Goal: Information Seeking & Learning: Find contact information

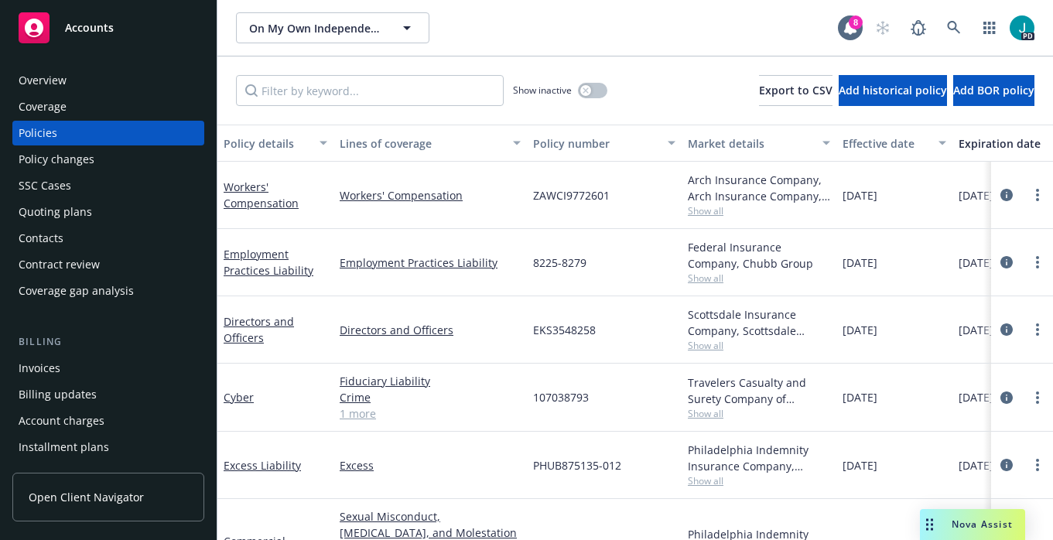
click at [363, 28] on span "On My Own Independent Living Services, Inc." at bounding box center [316, 28] width 134 height 16
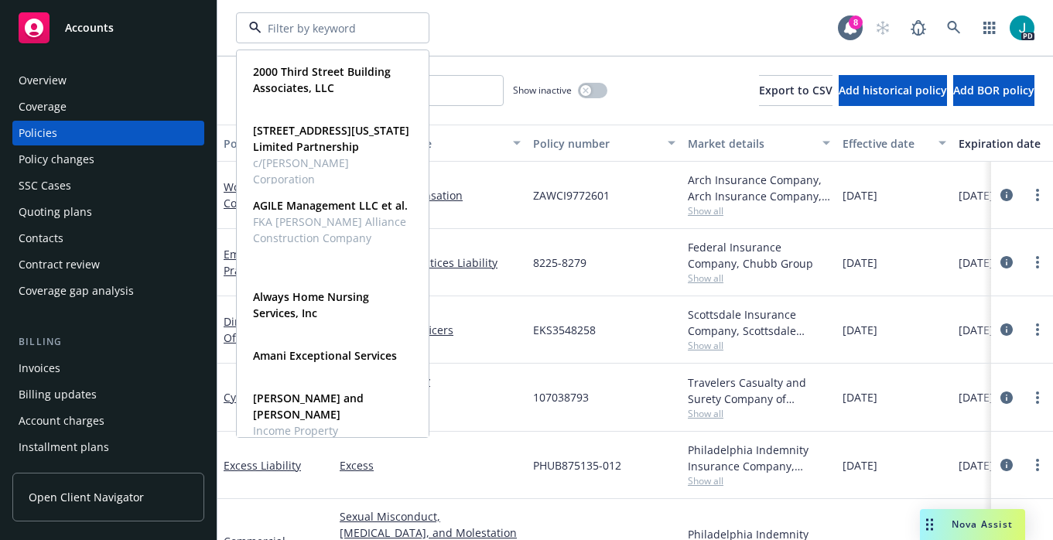
click at [595, 275] on div "8225-8279" at bounding box center [604, 262] width 155 height 67
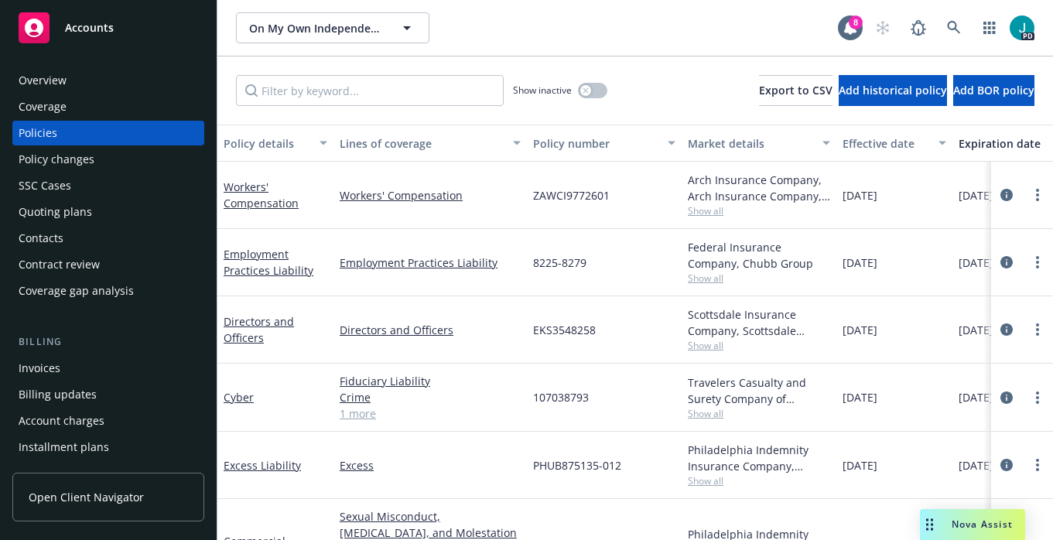
click at [609, 280] on div "8225-8279" at bounding box center [604, 262] width 155 height 67
drag, startPoint x: 606, startPoint y: 275, endPoint x: 441, endPoint y: 270, distance: 165.6
click at [441, 270] on div "Employment Practices Liability Employment Practices Liability 8225-8279 Federal…" at bounding box center [963, 262] width 1493 height 67
click at [662, 258] on div "8225-8279" at bounding box center [604, 262] width 155 height 67
click at [1000, 258] on icon "circleInformation" at bounding box center [1006, 262] width 12 height 12
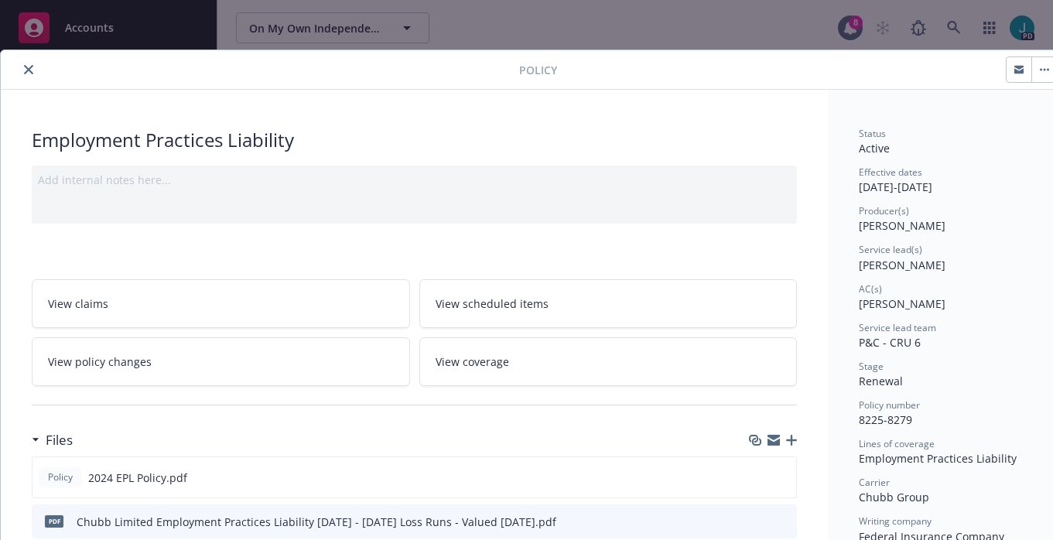
scroll to position [107, 0]
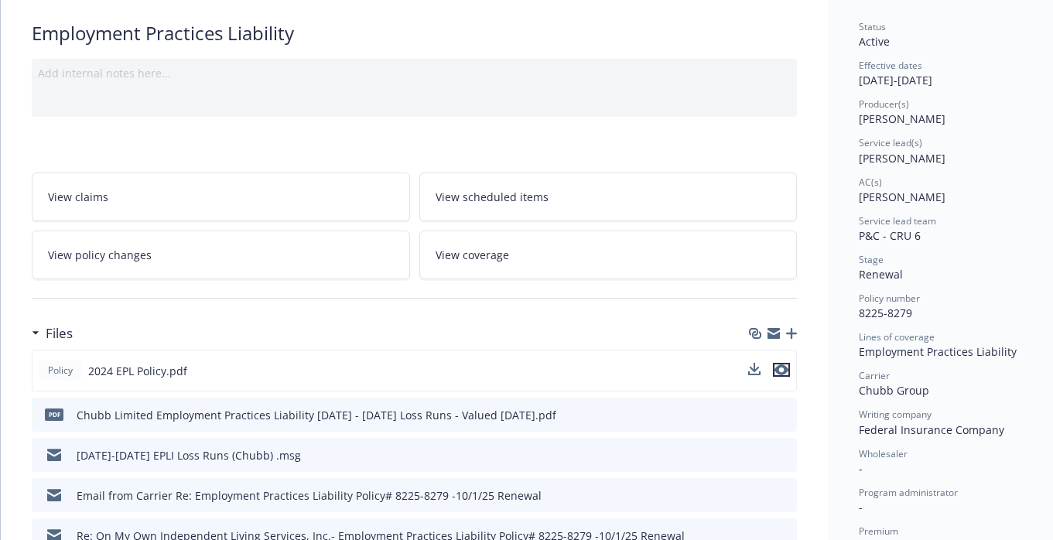
click at [786, 369] on icon "preview file" at bounding box center [781, 369] width 14 height 11
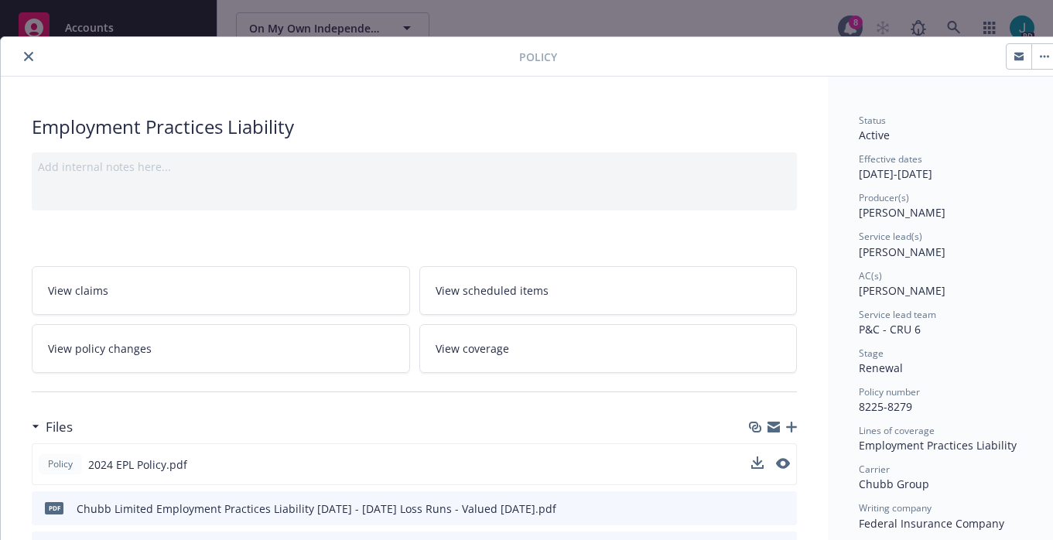
scroll to position [0, 0]
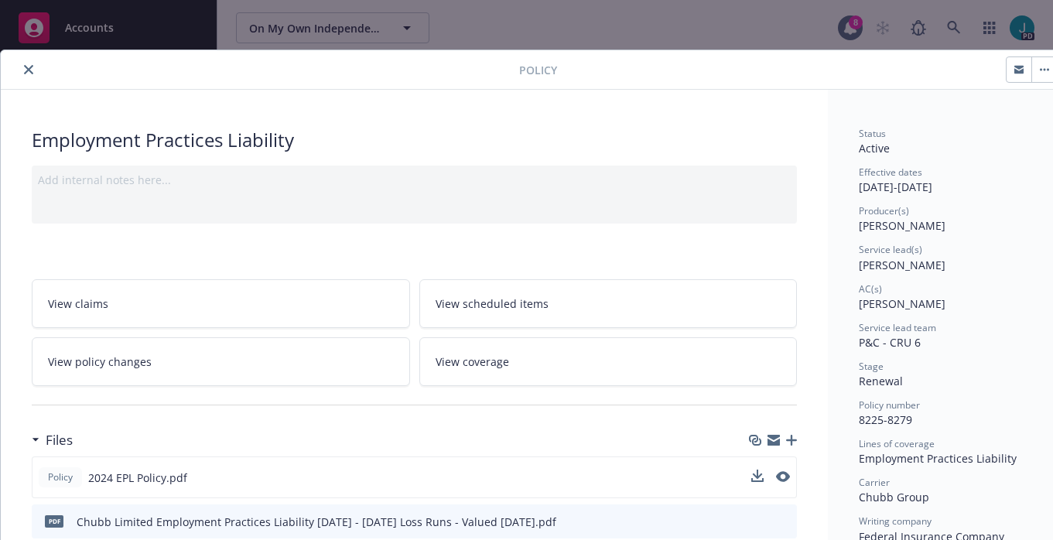
click at [27, 68] on icon "close" at bounding box center [28, 69] width 9 height 9
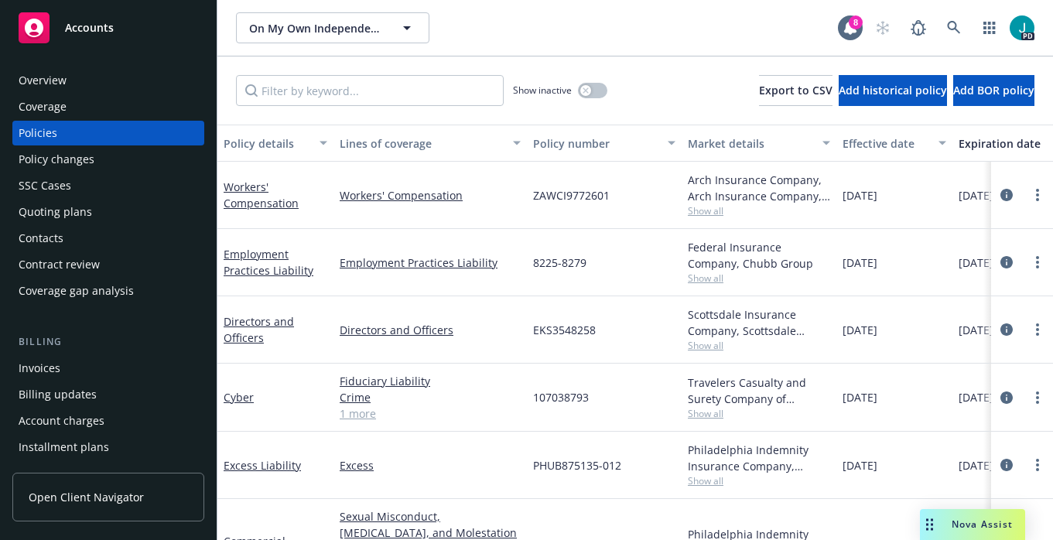
click at [77, 84] on div "Overview" at bounding box center [108, 80] width 179 height 25
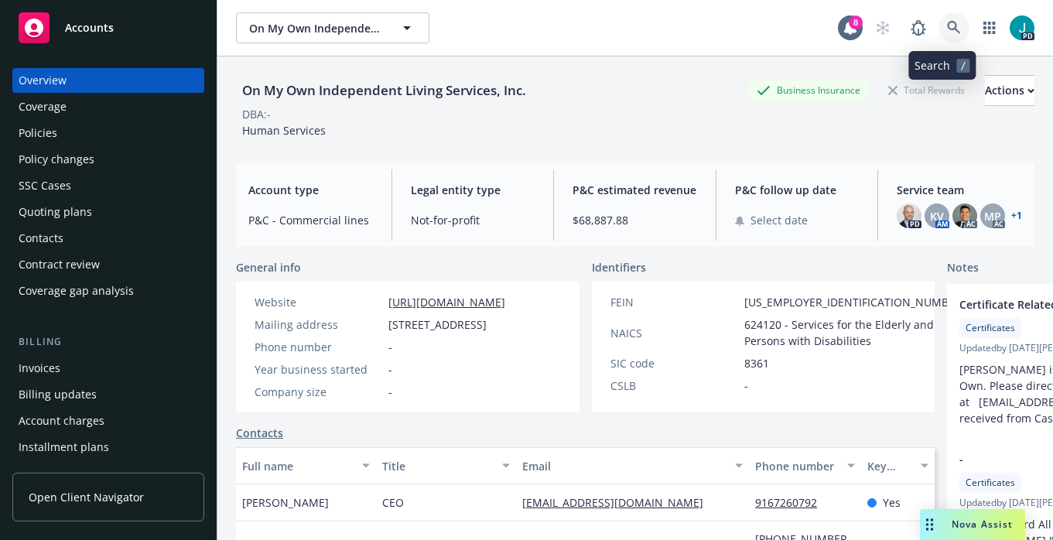
click at [947, 26] on icon at bounding box center [954, 28] width 14 height 14
click at [983, 29] on icon "button" at bounding box center [989, 28] width 12 height 12
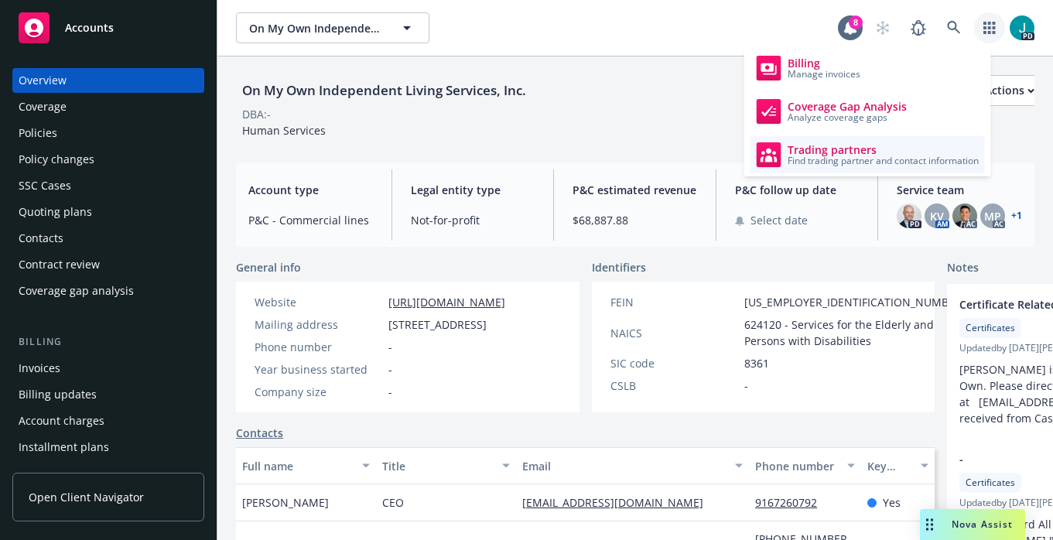
click at [865, 153] on span "Trading partners" at bounding box center [882, 150] width 191 height 12
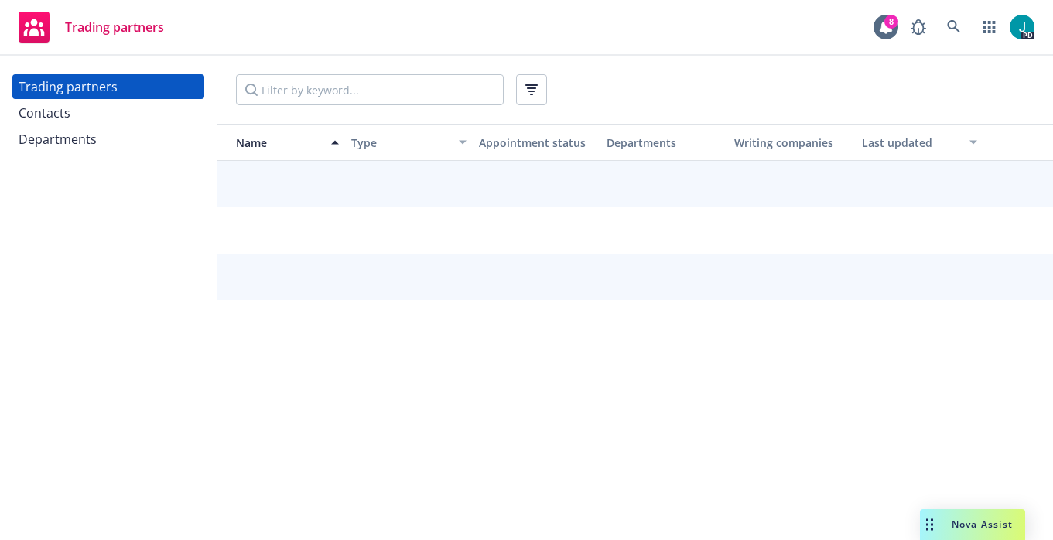
click at [131, 115] on div "Contacts" at bounding box center [108, 113] width 179 height 25
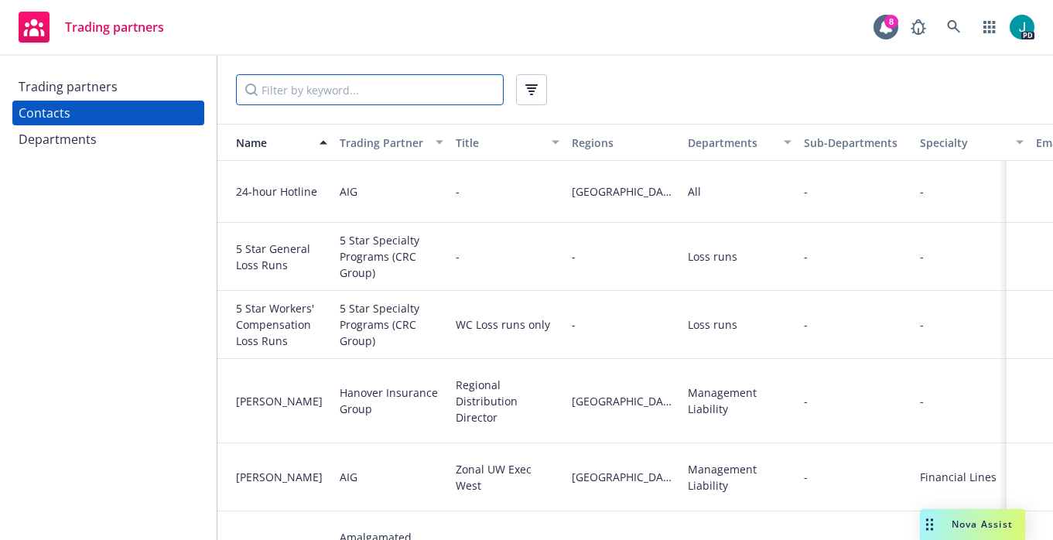
click at [285, 84] on input "Filter by keyword..." at bounding box center [370, 89] width 268 height 31
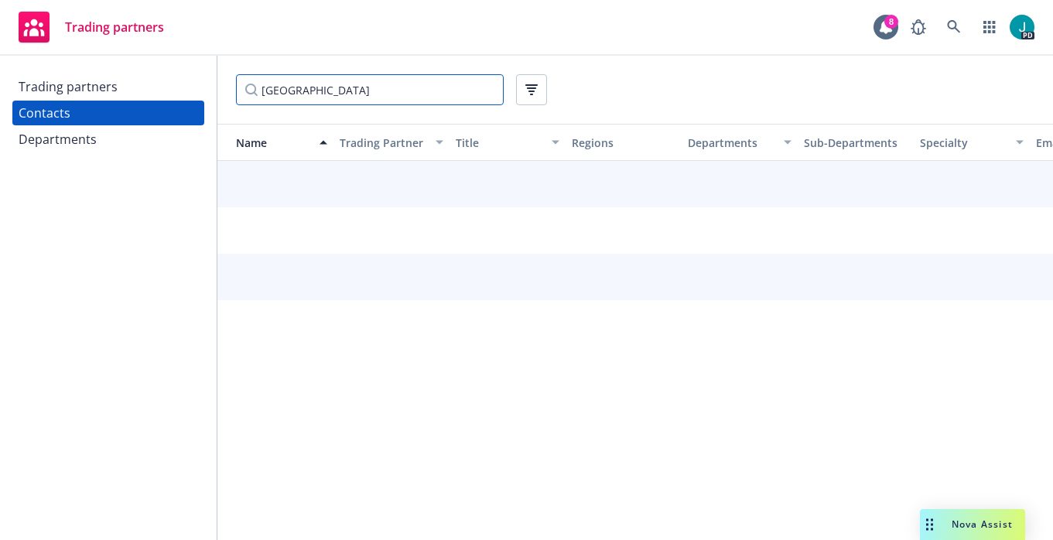
type input "[GEOGRAPHIC_DATA]"
